Goal: Answer question/provide support

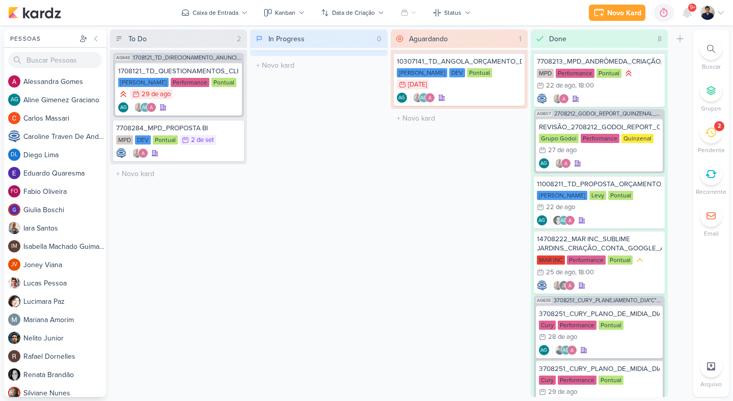
click at [712, 129] on icon at bounding box center [710, 132] width 11 height 11
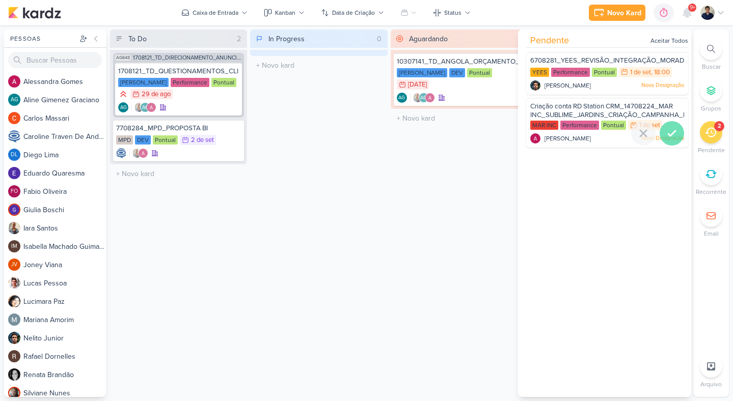
click at [669, 132] on icon at bounding box center [671, 133] width 12 height 12
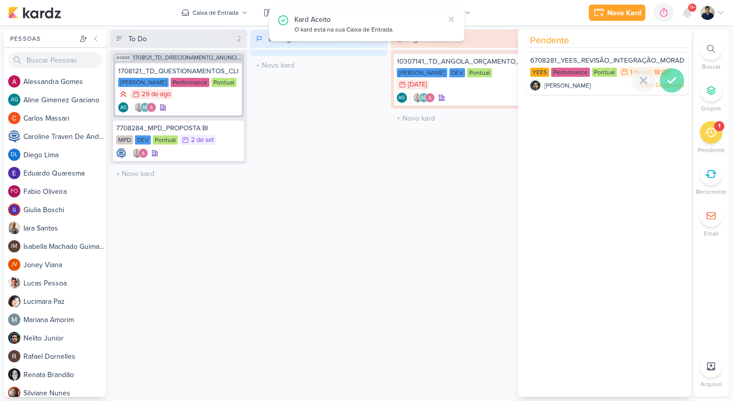
click at [670, 77] on icon at bounding box center [671, 80] width 12 height 12
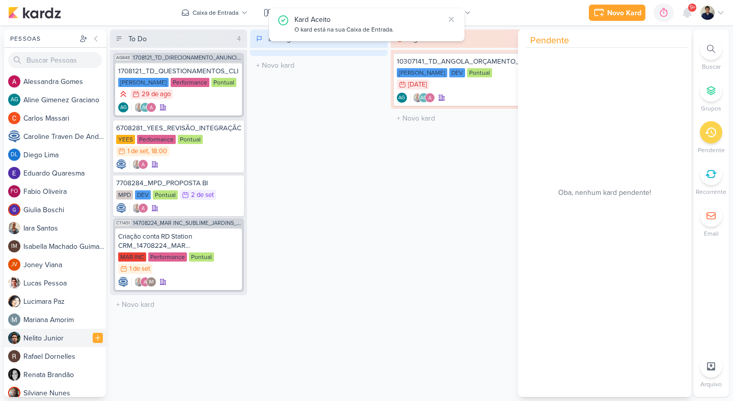
click at [37, 337] on div "N e l i t o J u n i o r" at bounding box center [64, 338] width 82 height 11
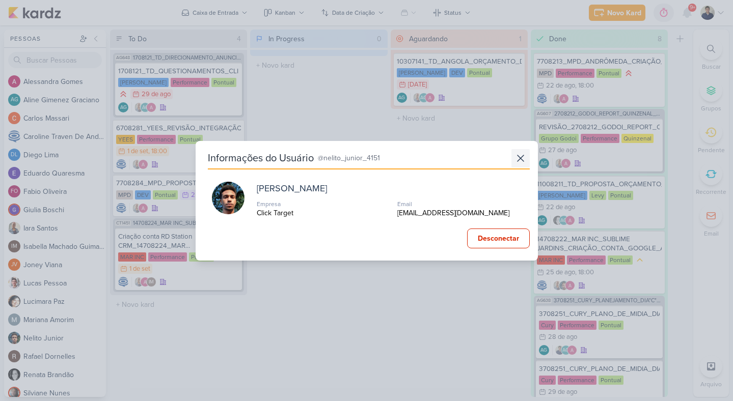
click at [515, 152] on icon at bounding box center [520, 158] width 12 height 12
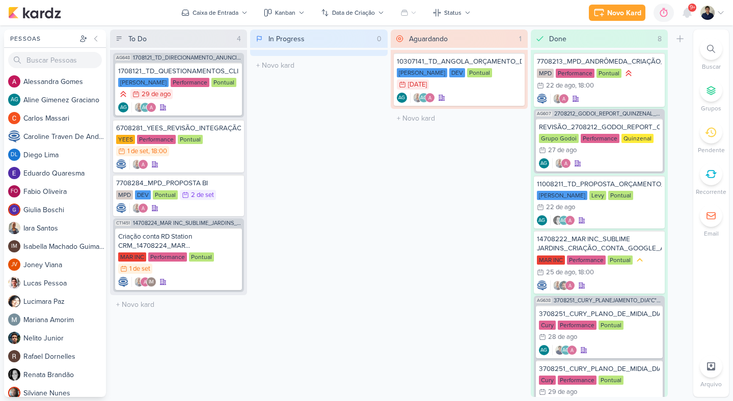
click at [714, 53] on div at bounding box center [711, 49] width 22 height 22
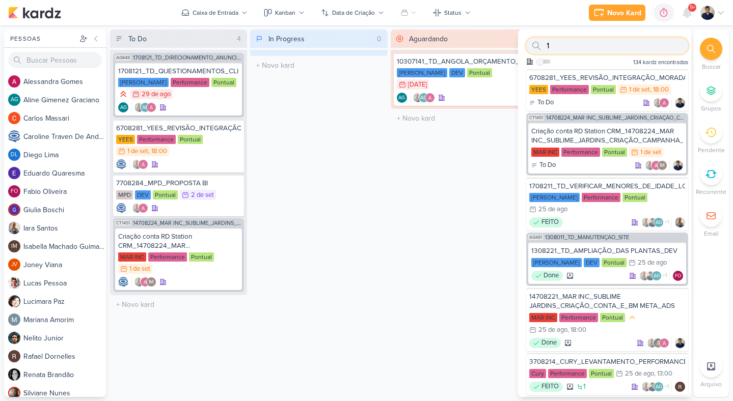
paste input "1708211_TD_VERIFICAR_MENORES_DE_IDADE_LCSA"
click at [554, 45] on input "11708211_TD_VERIFICAR_MENORES_DE_IDADE_LCSA" at bounding box center [607, 46] width 162 height 16
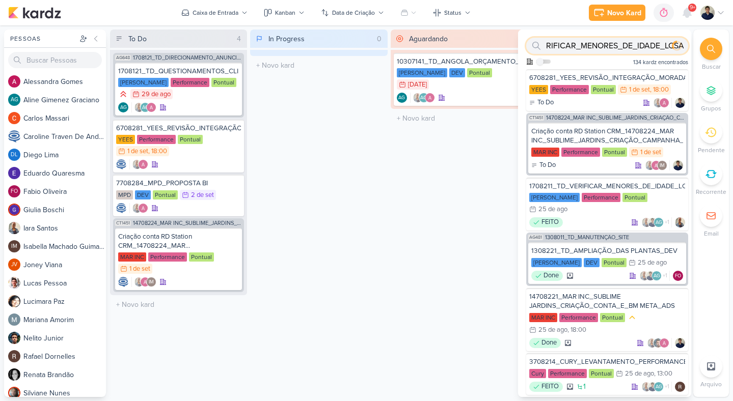
paste input "text"
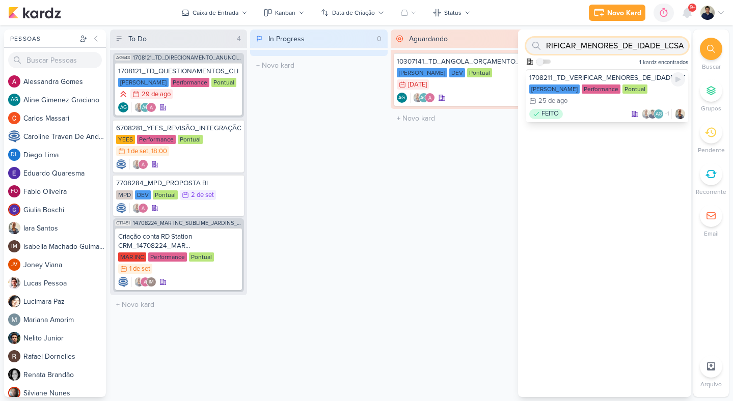
type input "1708211_TD_VERIFICAR_MENORES_DE_IDADE_LCSA"
click at [645, 81] on div "1708211_TD_VERIFICAR_MENORES_DE_IDADE_LCSA" at bounding box center [607, 77] width 156 height 9
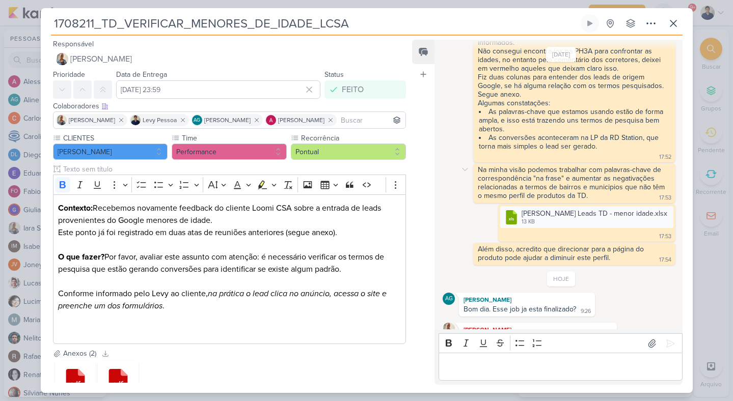
scroll to position [588, 0]
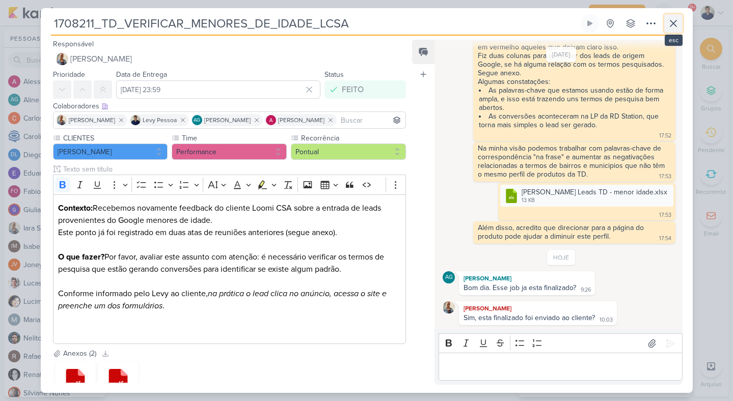
click at [673, 24] on icon at bounding box center [673, 23] width 12 height 12
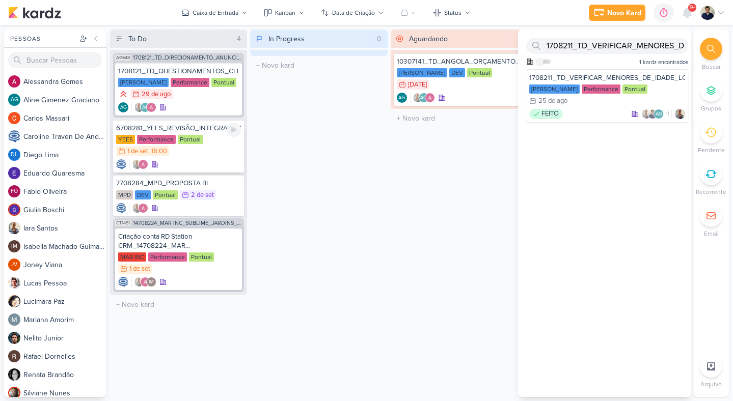
click at [224, 145] on div "YEES Performance Pontual 1/9 [DATE] 18:00" at bounding box center [178, 146] width 125 height 22
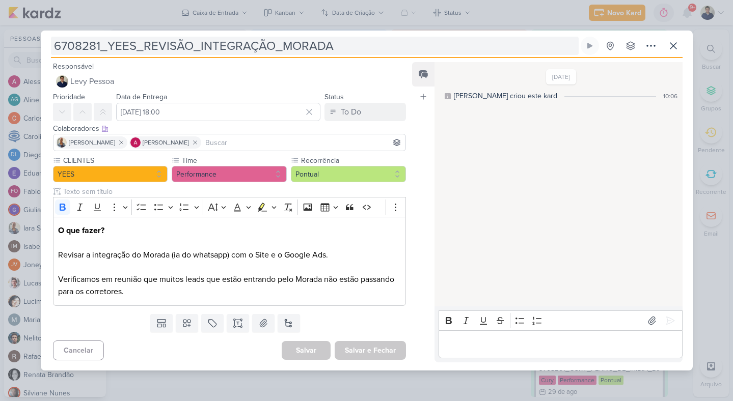
click at [236, 49] on input "6708281_YEES_REVISÃO_INTEGRAÇÃO_MORADA" at bounding box center [314, 46] width 527 height 18
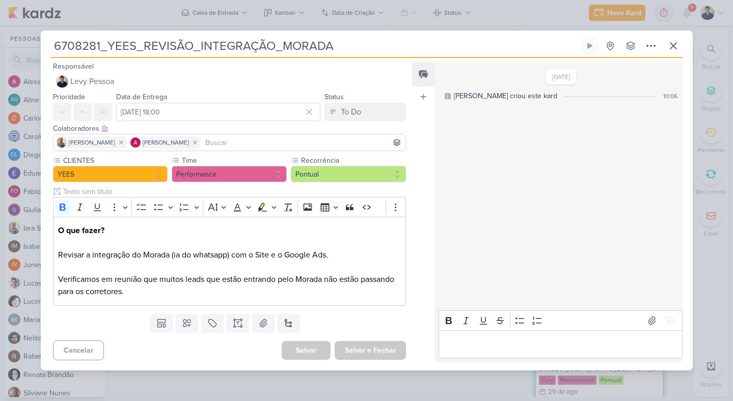
click at [236, 49] on input "6708281_YEES_REVISÃO_INTEGRAÇÃO_MORADA" at bounding box center [314, 46] width 527 height 18
click at [673, 40] on icon at bounding box center [673, 46] width 12 height 12
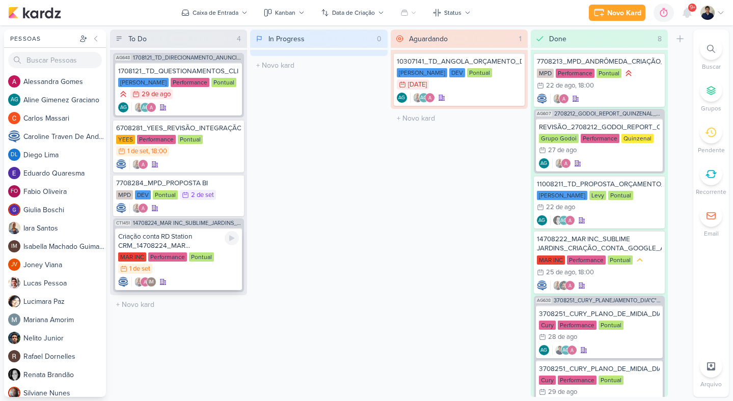
click at [214, 240] on div "Criação conta RD Station CRM_14708224_MAR INC_SUBLIME_JARDINS_CRIAÇÃO_CAMPANHA_…" at bounding box center [178, 241] width 121 height 18
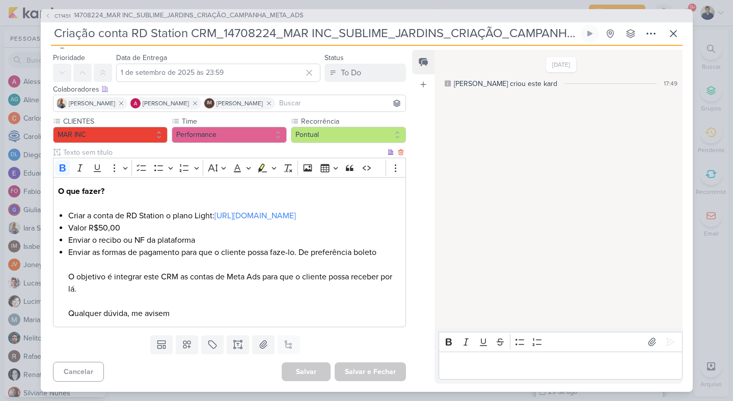
scroll to position [0, 0]
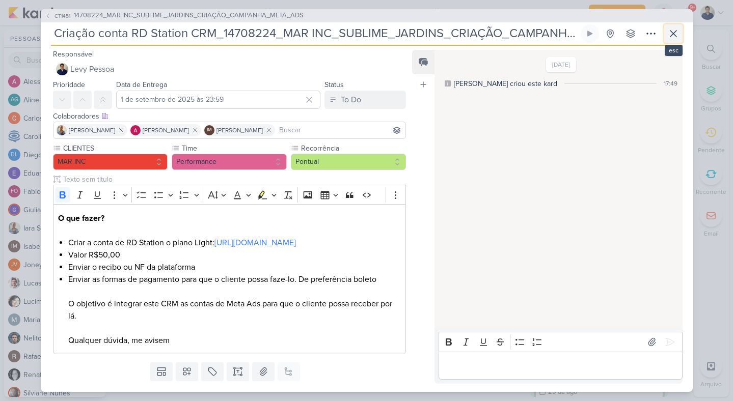
click at [674, 34] on icon at bounding box center [673, 33] width 12 height 12
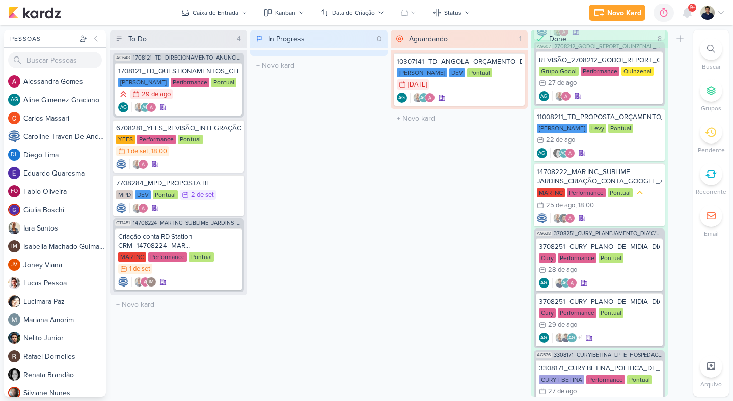
scroll to position [69, 0]
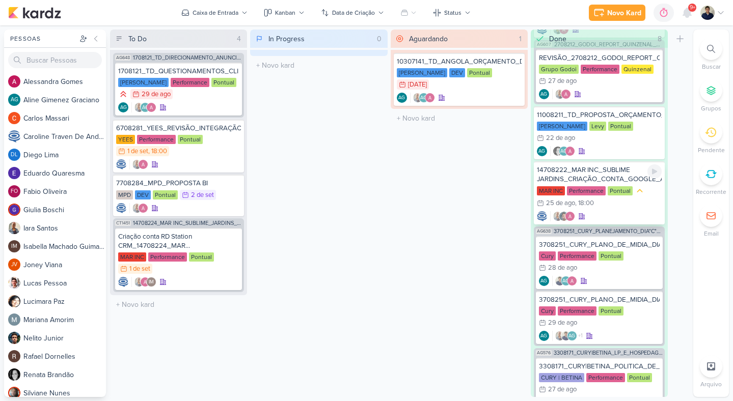
click at [631, 168] on div "14708222_MAR INC_SUBLIME JARDINS_CRIAÇÃO_CONTA_GOOGLE_ADS" at bounding box center [599, 174] width 125 height 18
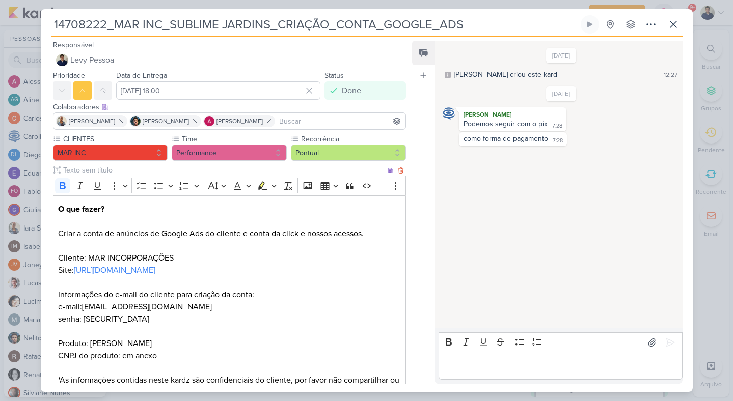
scroll to position [50, 0]
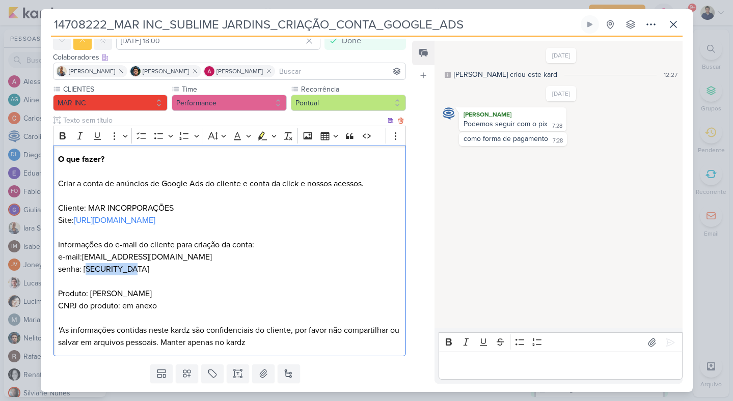
drag, startPoint x: 134, startPoint y: 270, endPoint x: 86, endPoint y: 271, distance: 47.9
click at [86, 271] on p "O que fazer? Criar a conta de anúncios de Google Ads do cliente e conta da clic…" at bounding box center [229, 251] width 342 height 196
copy span "10561062Sj@"
click at [674, 31] on button at bounding box center [673, 24] width 18 height 18
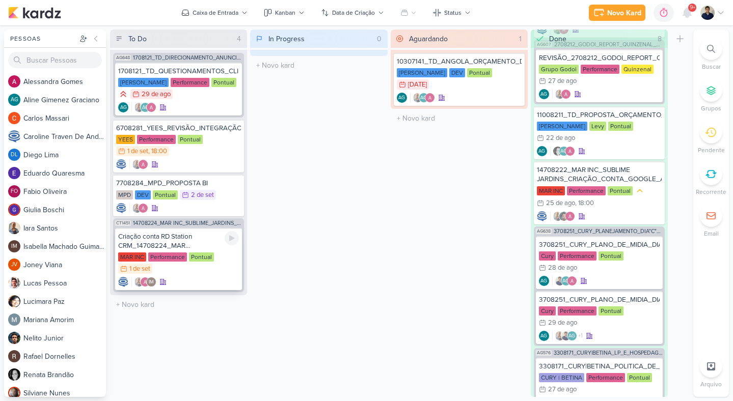
click at [192, 237] on div "Criação conta RD Station CRM_14708224_MAR INC_SUBLIME_JARDINS_CRIAÇÃO_CAMPANHA_…" at bounding box center [178, 241] width 121 height 18
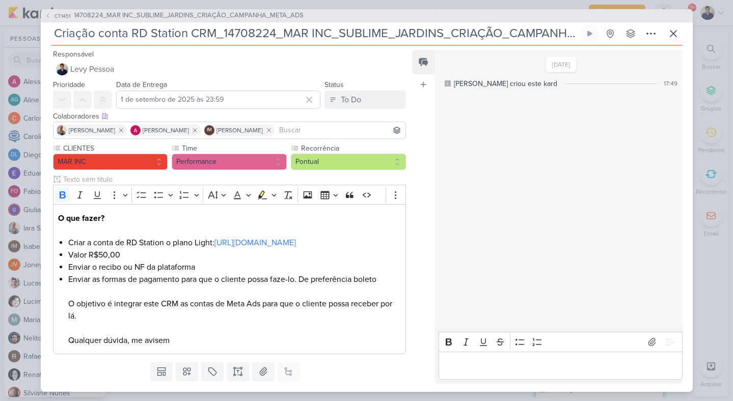
click at [486, 381] on div "Rich Text Editor Bold Italic Underline Strikethrough Bulleted List Numbered Lis…" at bounding box center [557, 355] width 247 height 55
click at [487, 368] on p "Editor editing area: main" at bounding box center [560, 365] width 233 height 12
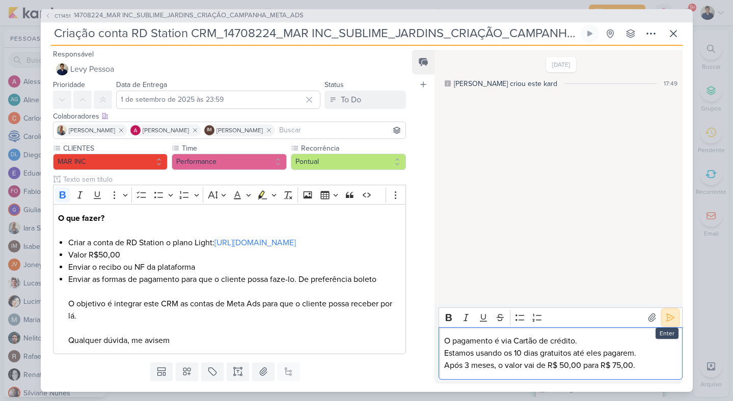
click at [669, 321] on icon at bounding box center [670, 318] width 10 height 10
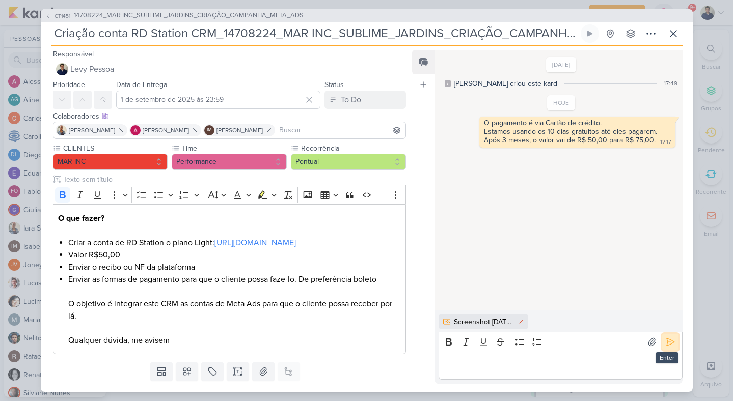
click at [669, 339] on icon at bounding box center [670, 342] width 10 height 10
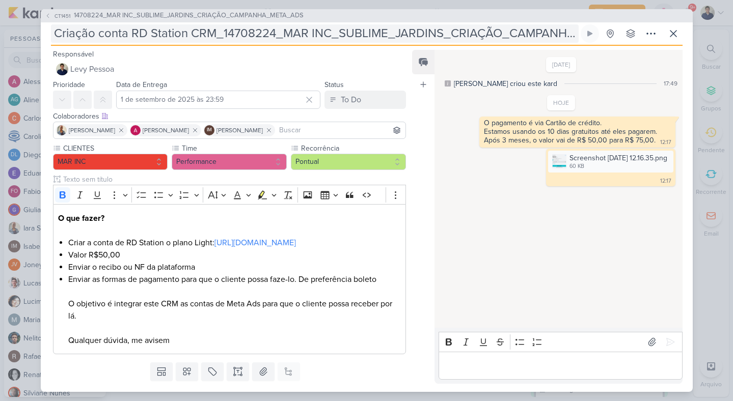
click at [375, 37] on input "Criação conta RD Station CRM_14708224_MAR INC_SUBLIME_JARDINS_CRIAÇÃO_CAMPANHA_…" at bounding box center [314, 33] width 527 height 18
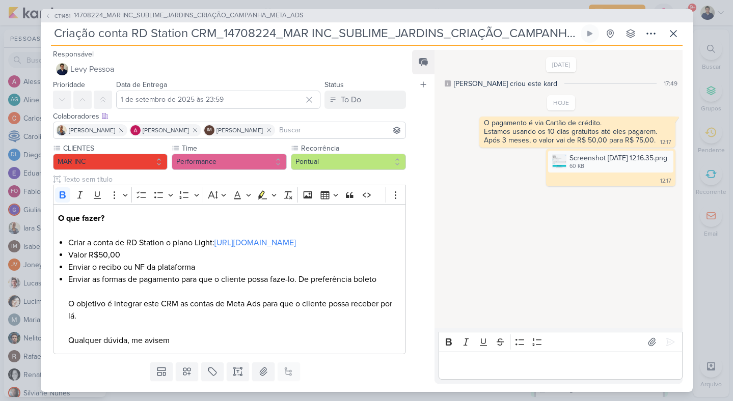
click at [375, 37] on input "Criação conta RD Station CRM_14708224_MAR INC_SUBLIME_JARDINS_CRIAÇÃO_CAMPANHA_…" at bounding box center [314, 33] width 527 height 18
click at [219, 40] on input "Criação conta RD Station CRM_14708224_MAR INC_SUBLIME_JARDINS_CRIAÇÃO_CAMPANHA_…" at bounding box center [314, 33] width 527 height 18
click at [674, 33] on icon at bounding box center [673, 33] width 12 height 12
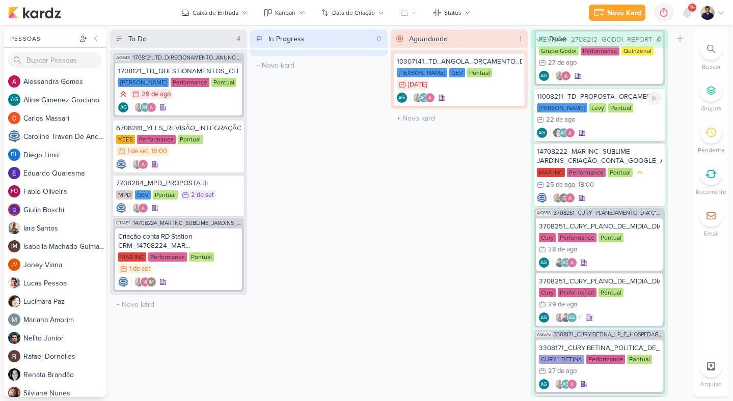
scroll to position [92, 0]
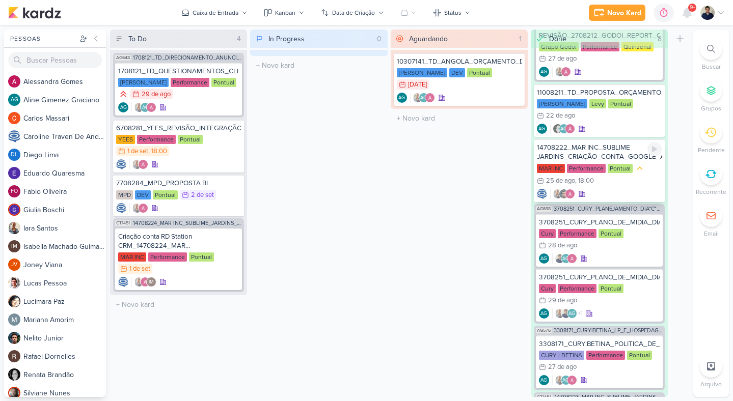
click at [639, 158] on div "14708222_MAR INC_SUBLIME JARDINS_CRIAÇÃO_CONTA_GOOGLE_ADS" at bounding box center [599, 152] width 125 height 18
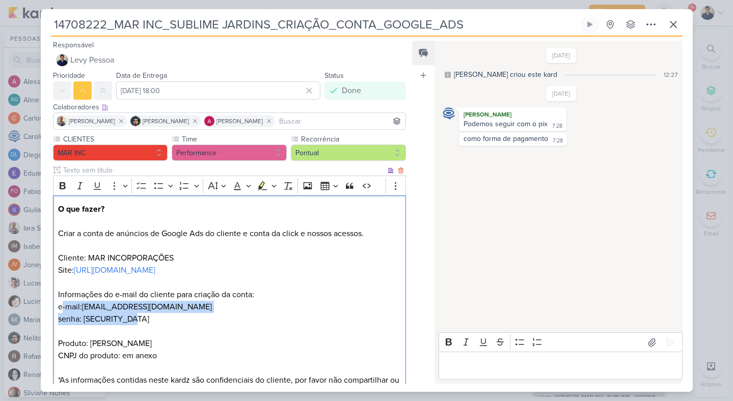
drag, startPoint x: 60, startPoint y: 307, endPoint x: 141, endPoint y: 317, distance: 82.0
click at [141, 317] on p "O que fazer? Criar a conta de anúncios de Google Ads do cliente e conta da clic…" at bounding box center [229, 301] width 342 height 196
copy p "e-mail: [EMAIL_ADDRESS][DOMAIN_NAME] senha: 10561062Sj@"
click at [536, 187] on div "[DATE] [PERSON_NAME] criou este kard 12:27 [DATE] 7:28 7:28" at bounding box center [557, 185] width 246 height 287
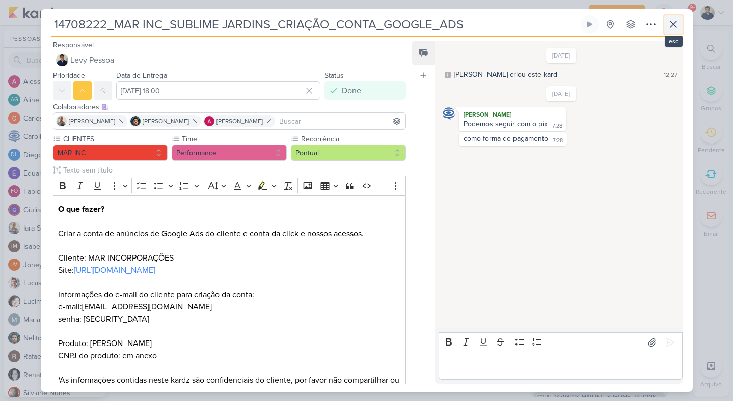
click at [676, 23] on icon at bounding box center [673, 24] width 12 height 12
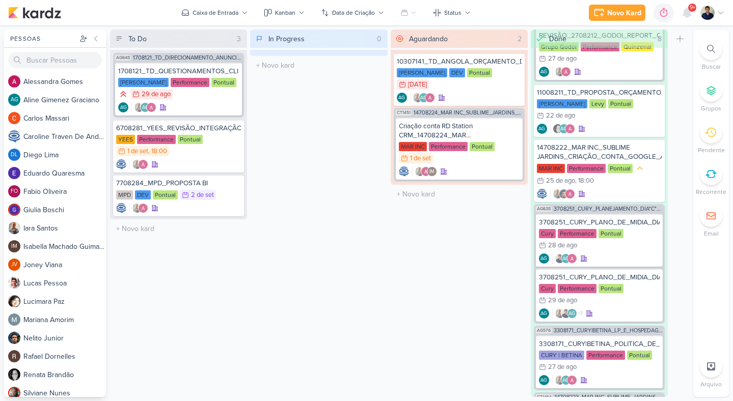
drag, startPoint x: 179, startPoint y: 232, endPoint x: 404, endPoint y: 4, distance: 320.4
